Goal: Information Seeking & Learning: Learn about a topic

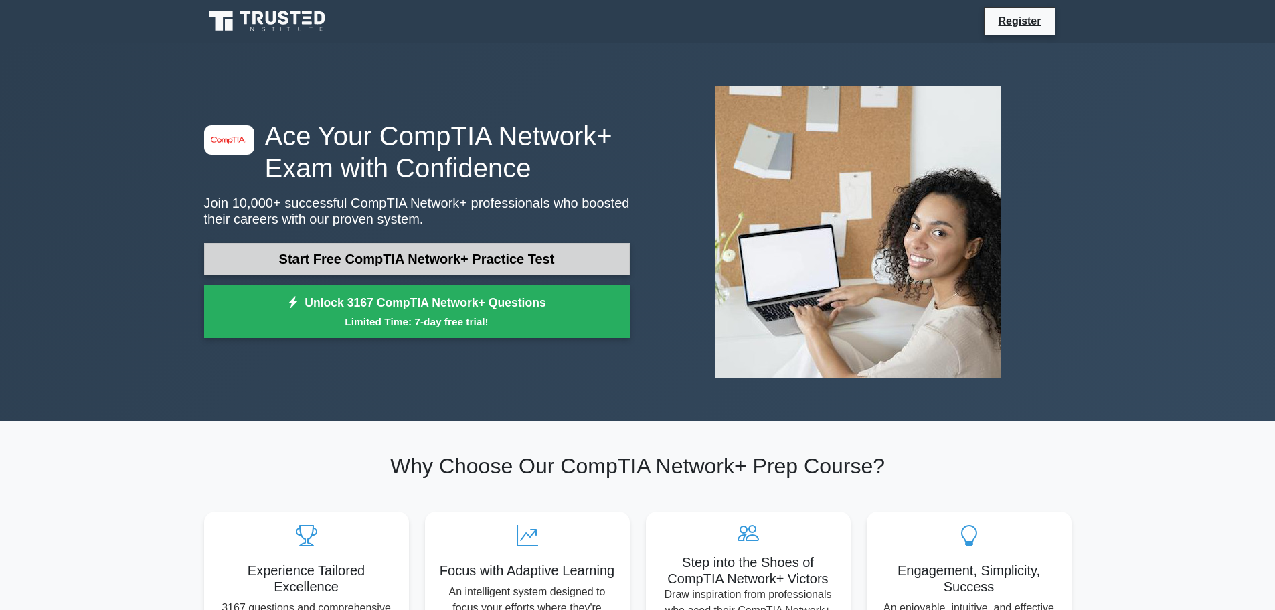
click at [550, 256] on link "Start Free CompTIA Network+ Practice Test" at bounding box center [417, 259] width 426 height 32
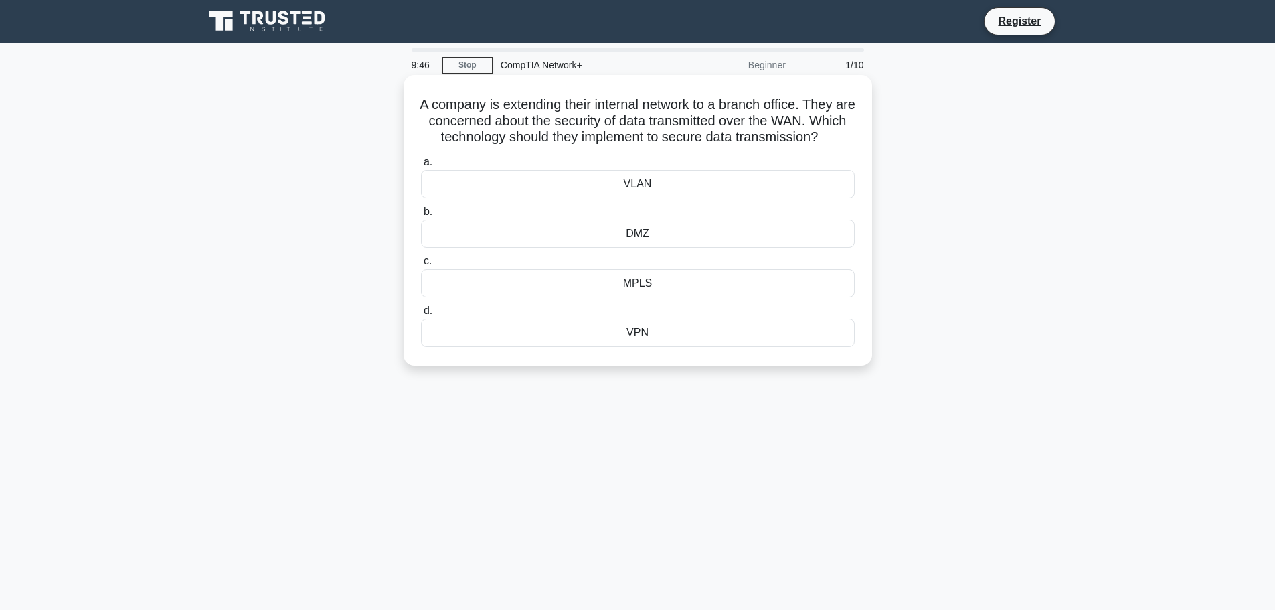
click at [668, 347] on div "VPN" at bounding box center [638, 333] width 434 height 28
click at [421, 315] on input "d. VPN" at bounding box center [421, 311] width 0 height 9
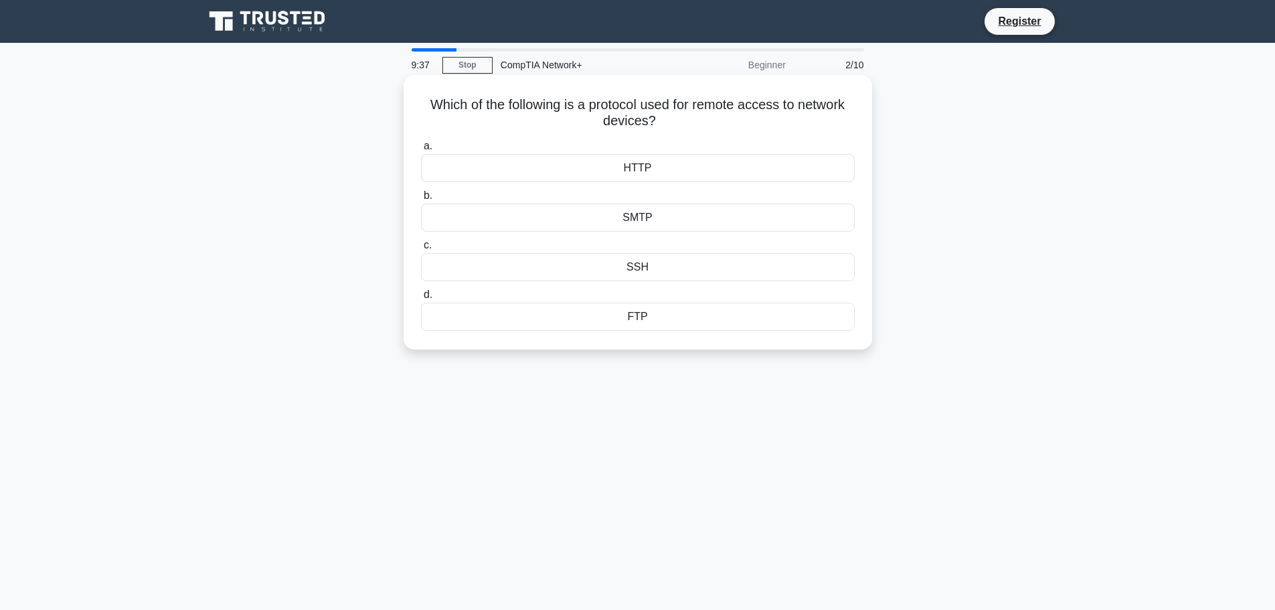
click at [669, 169] on div "HTTP" at bounding box center [638, 168] width 434 height 28
click at [421, 151] on input "a. HTTP" at bounding box center [421, 146] width 0 height 9
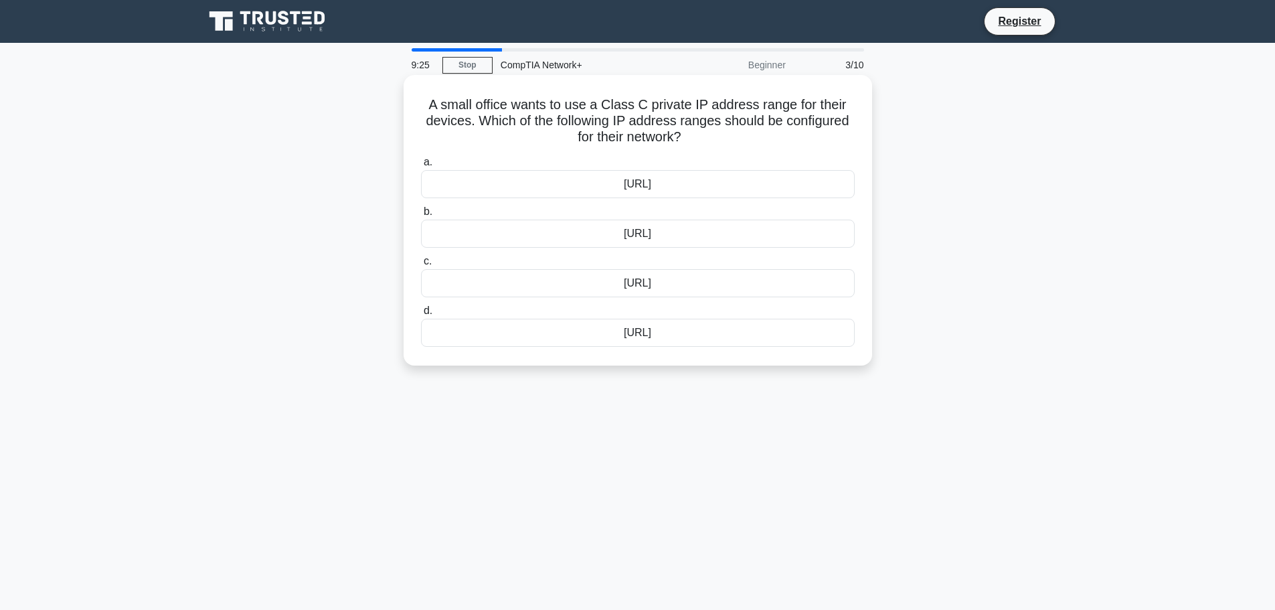
click at [673, 178] on div "10.0.0.0/8" at bounding box center [638, 184] width 434 height 28
click at [421, 167] on input "a. 10.0.0.0/8" at bounding box center [421, 162] width 0 height 9
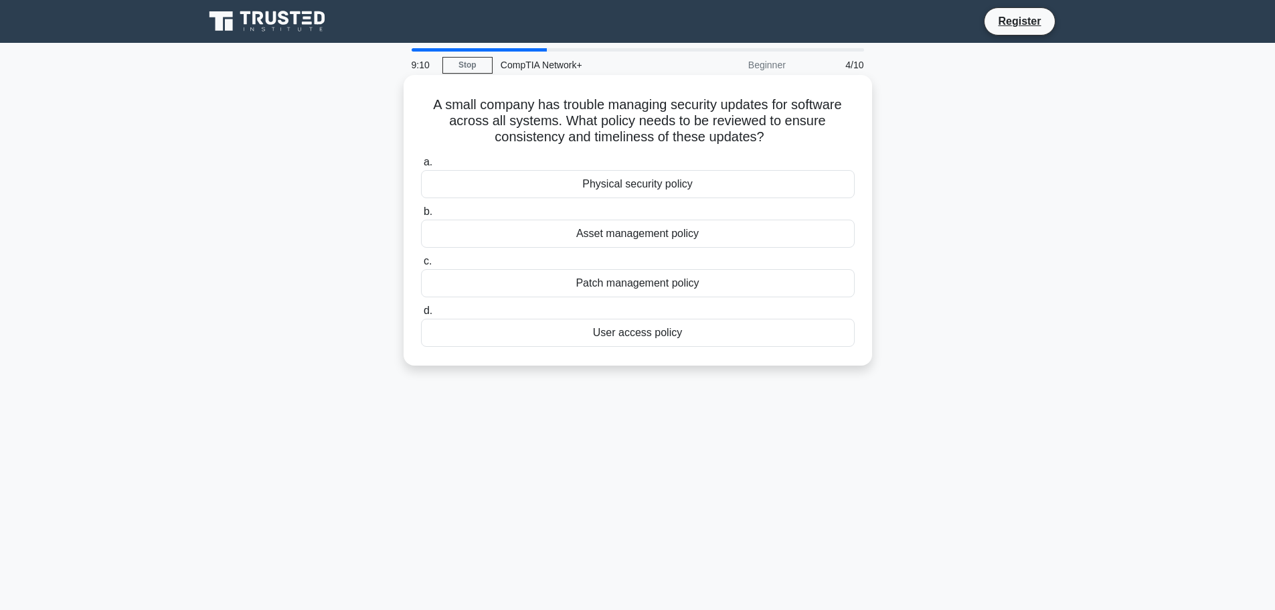
click at [701, 288] on div "Patch management policy" at bounding box center [638, 283] width 434 height 28
click at [421, 266] on input "c. Patch management policy" at bounding box center [421, 261] width 0 height 9
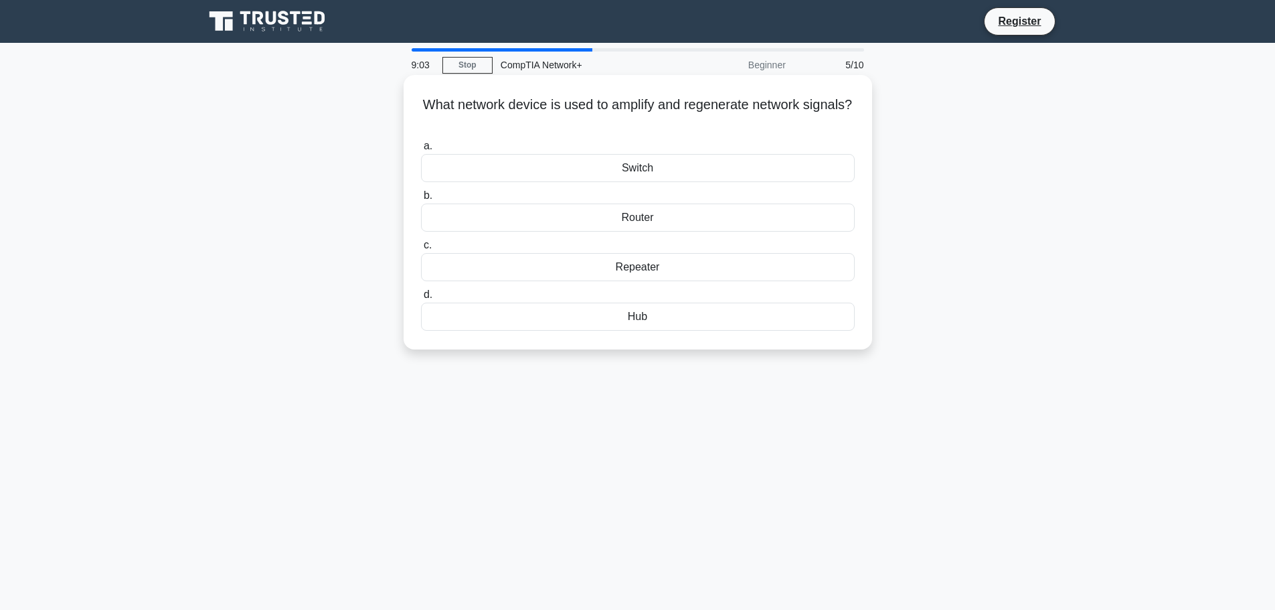
click at [673, 220] on div "Router" at bounding box center [638, 217] width 434 height 28
click at [421, 200] on input "b. Router" at bounding box center [421, 195] width 0 height 9
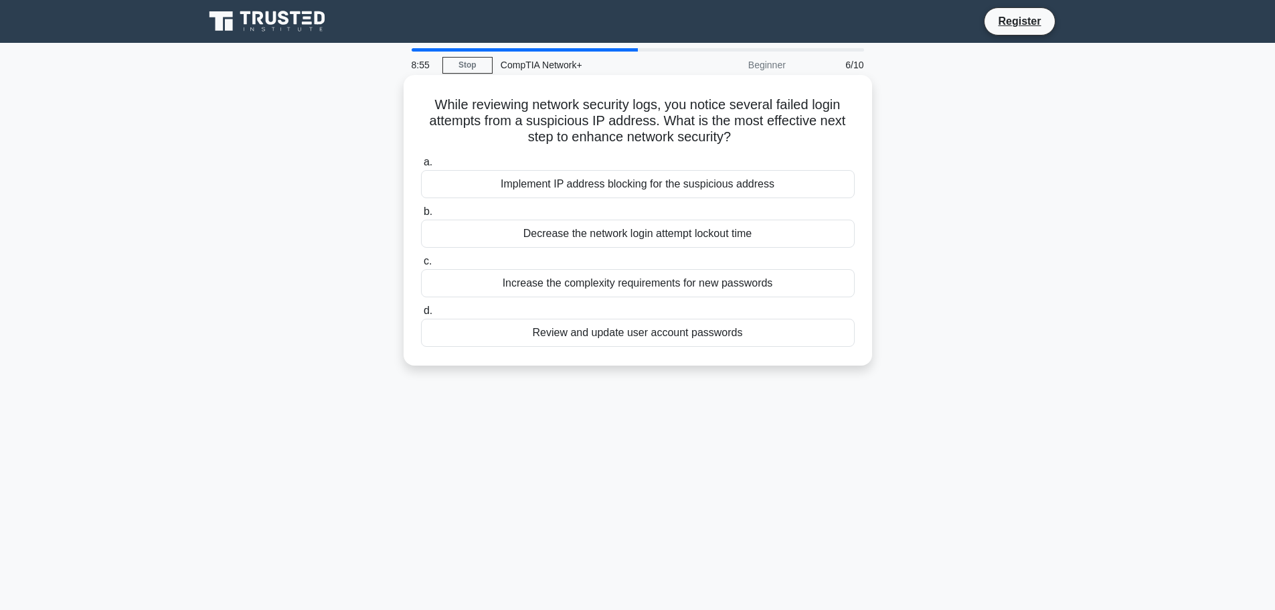
click at [636, 281] on div "Increase the complexity requirements for new passwords" at bounding box center [638, 283] width 434 height 28
click at [421, 266] on input "c. Increase the complexity requirements for new passwords" at bounding box center [421, 261] width 0 height 9
click at [674, 180] on div "Upgrading firmware on all network devices" at bounding box center [638, 184] width 434 height 28
click at [421, 167] on input "a. Upgrading firmware on all network devices" at bounding box center [421, 162] width 0 height 9
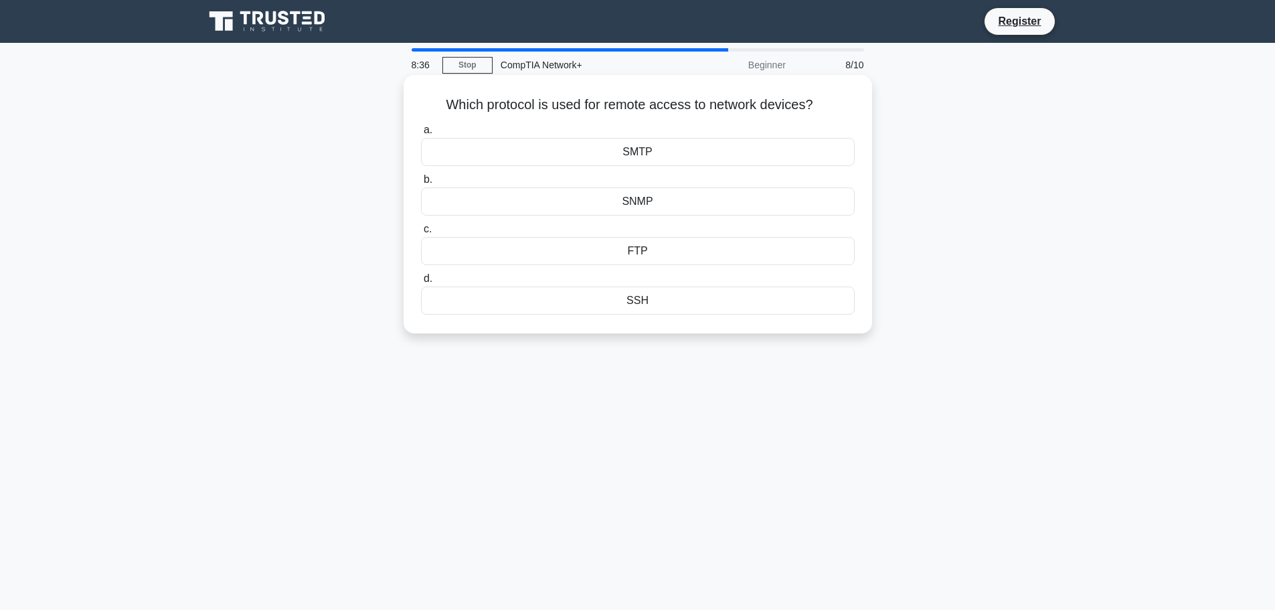
click at [645, 207] on div "SNMP" at bounding box center [638, 201] width 434 height 28
click at [421, 184] on input "b. SNMP" at bounding box center [421, 179] width 0 height 9
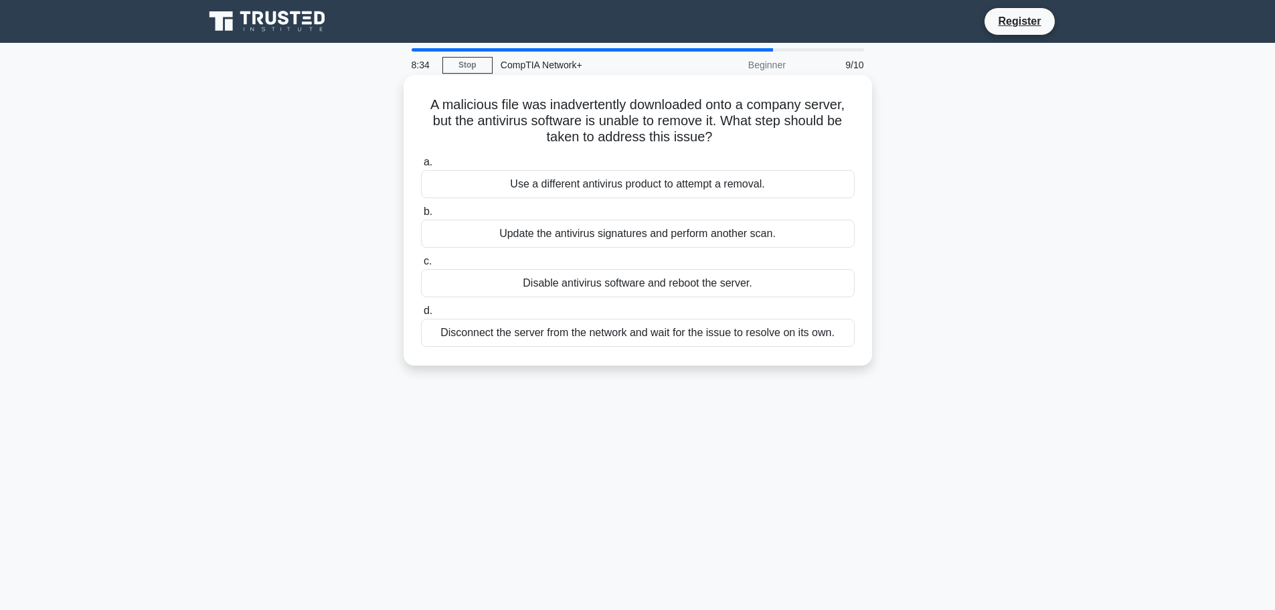
click at [654, 181] on div "Use a different antivirus product to attempt a removal." at bounding box center [638, 184] width 434 height 28
click at [421, 167] on input "a. Use a different antivirus product to attempt a removal." at bounding box center [421, 162] width 0 height 9
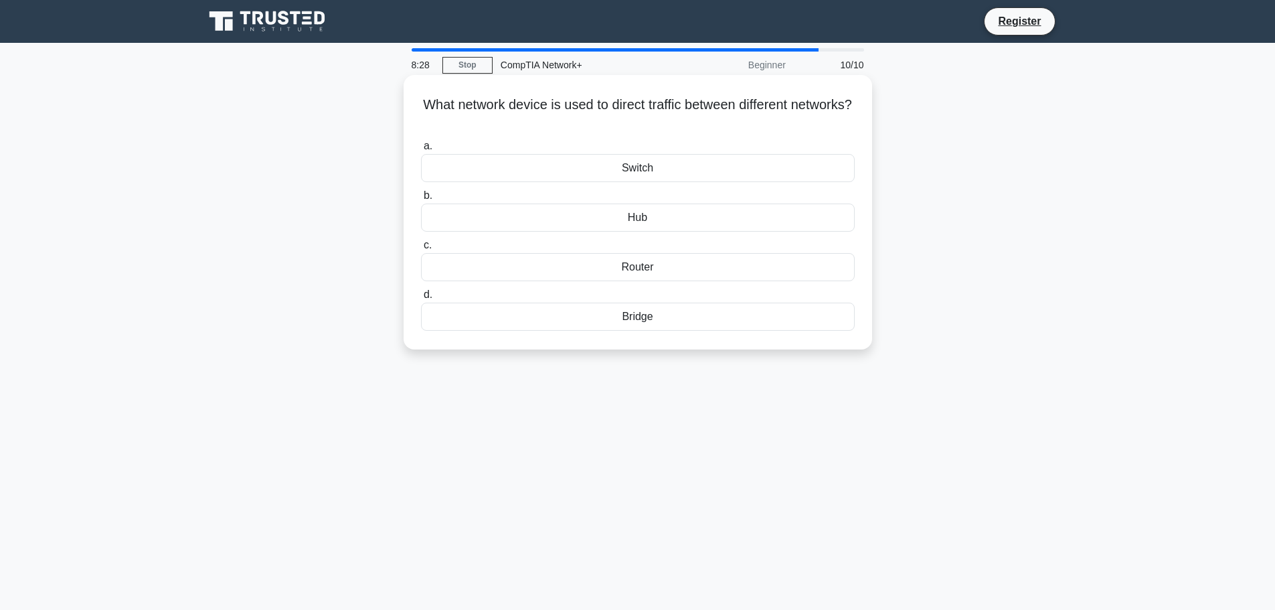
click at [661, 260] on div "Router" at bounding box center [638, 267] width 434 height 28
click at [421, 250] on input "c. Router" at bounding box center [421, 245] width 0 height 9
